Goal: Complete application form

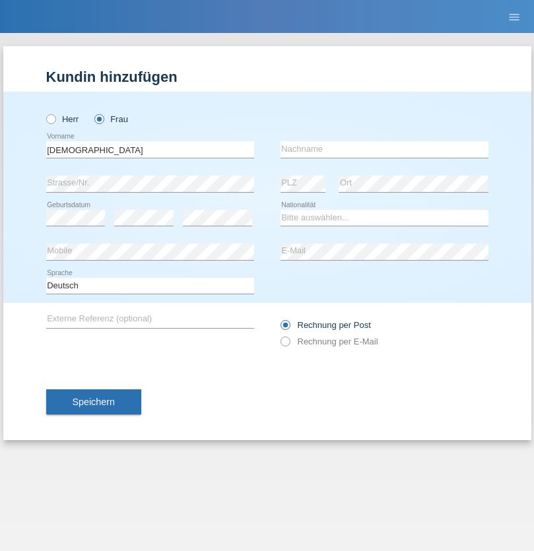
type input "[DEMOGRAPHIC_DATA]"
click at [384, 149] on input "text" at bounding box center [385, 149] width 208 height 17
type input "Sadiku"
select select "XK"
select select "C"
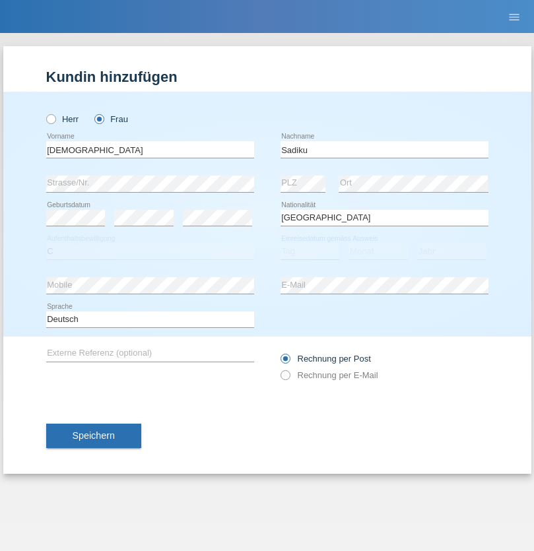
select select "02"
select select "12"
select select "1997"
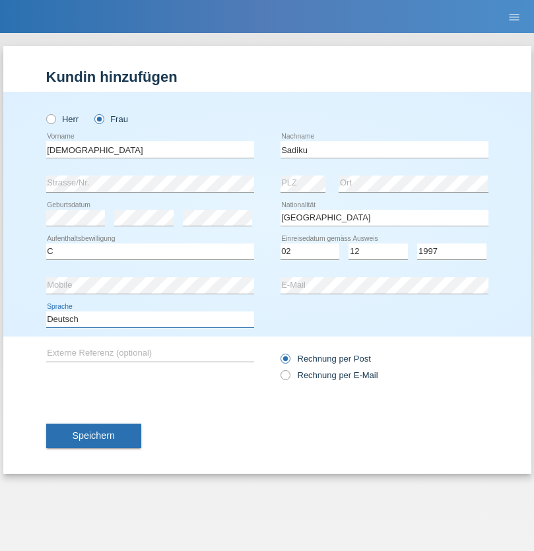
select select "en"
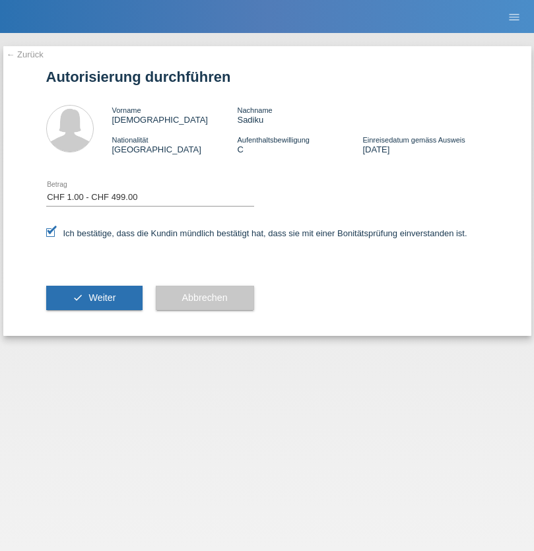
select select "1"
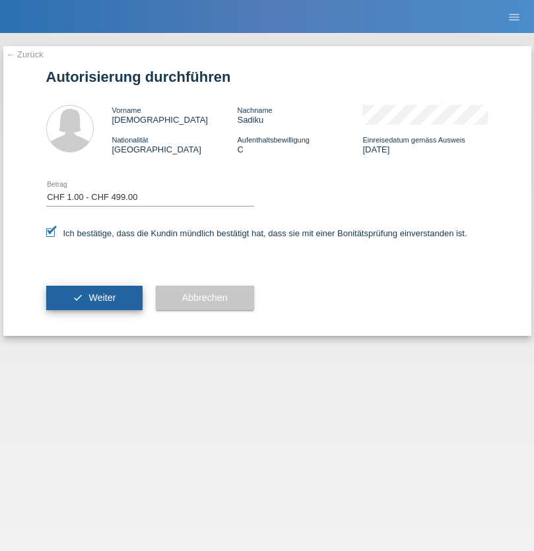
click at [94, 298] on span "Weiter" at bounding box center [101, 297] width 27 height 11
